Goal: Task Accomplishment & Management: Manage account settings

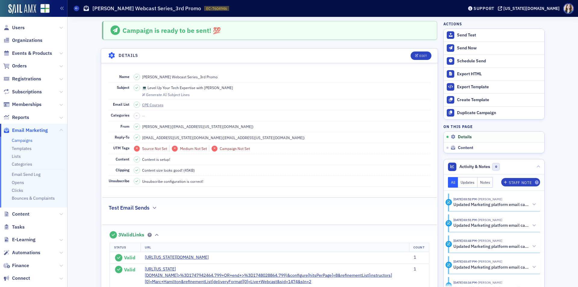
click at [22, 141] on link "Campaigns" at bounding box center [22, 140] width 21 height 5
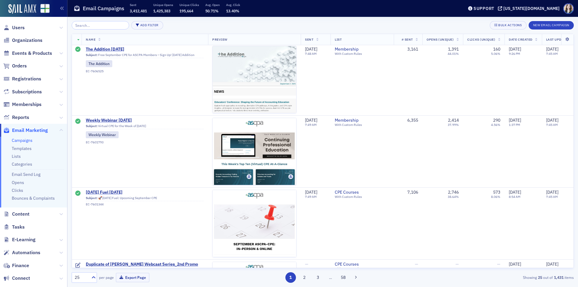
scroll to position [452, 0]
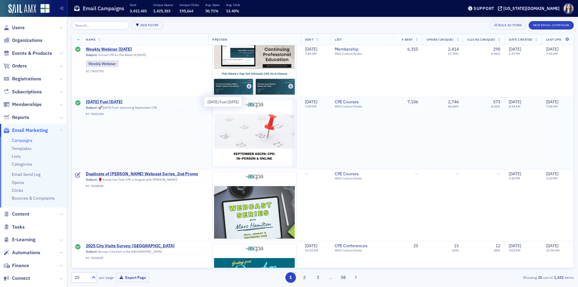
click at [96, 102] on span "[DATE] Fuel [DATE]" at bounding box center [145, 101] width 118 height 5
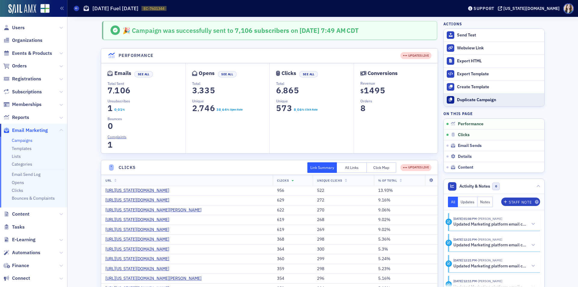
click at [411, 101] on div "Duplicate Campaign" at bounding box center [499, 99] width 84 height 5
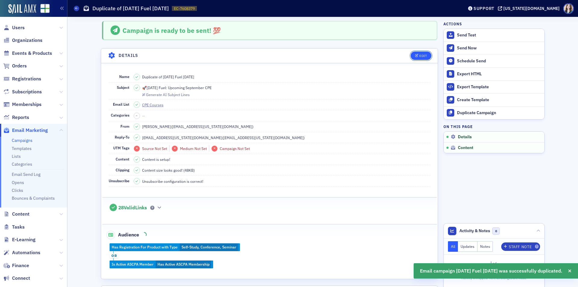
click at [411, 56] on div "Edit" at bounding box center [424, 55] width 8 height 3
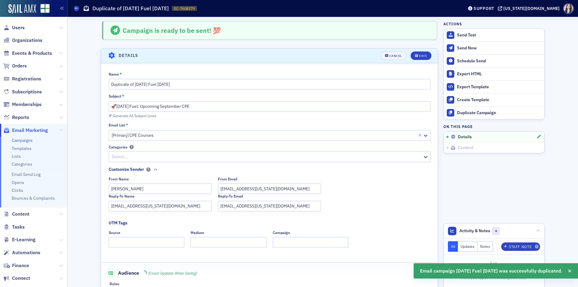
scroll to position [28, 0]
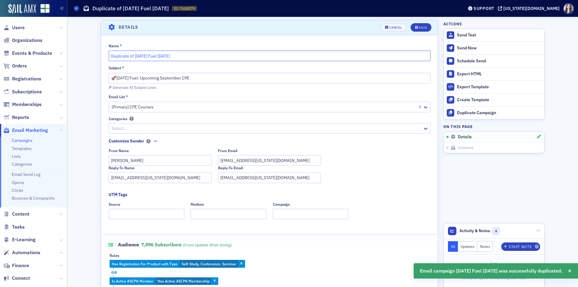
click at [134, 56] on input "Duplicate of Friday Fuel 8/26/25" at bounding box center [270, 56] width 322 height 11
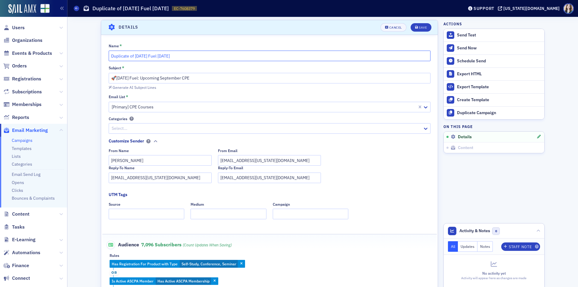
drag, startPoint x: 133, startPoint y: 56, endPoint x: 104, endPoint y: 57, distance: 29.3
click at [104, 57] on div "Name * Duplicate of Friday Fuel 8/26/25 Subject * 🚀Friday Fuel: Upcoming Septem…" at bounding box center [269, 169] width 337 height 252
click at [139, 57] on input "[DATE] Fuel [DATE]" at bounding box center [270, 56] width 322 height 11
type input "Friday Fuel 9/8/25"
click at [411, 27] on div "Save" at bounding box center [423, 27] width 8 height 3
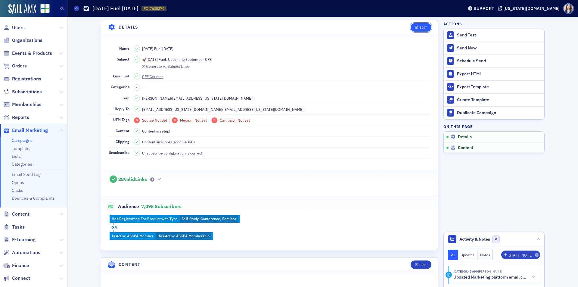
click at [411, 28] on div "Edit" at bounding box center [424, 27] width 8 height 3
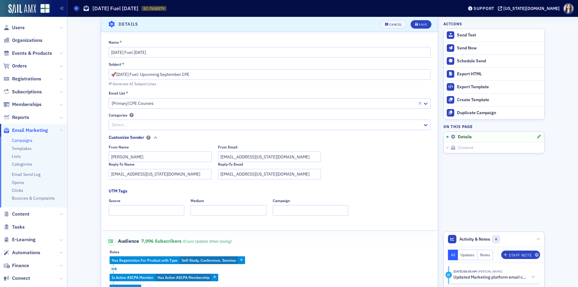
scroll to position [0, 0]
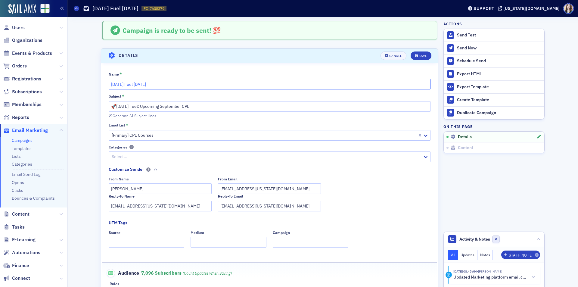
click at [136, 84] on input "Friday Fuel 9/8/25" at bounding box center [270, 84] width 322 height 11
type input "Friday Fuel 9/5/25"
click at [411, 57] on div "Save" at bounding box center [423, 55] width 8 height 3
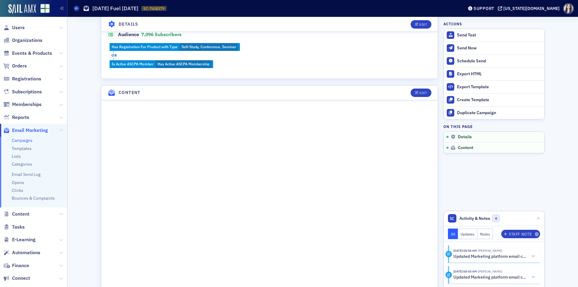
scroll to position [211, 0]
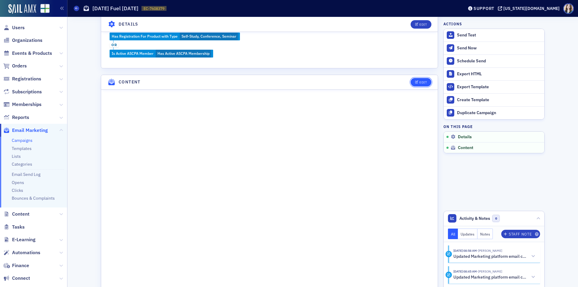
click at [411, 81] on div "Edit" at bounding box center [424, 82] width 8 height 3
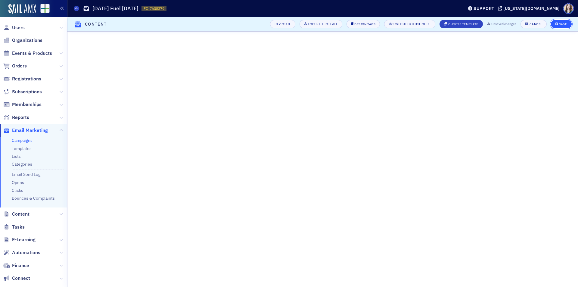
click at [411, 23] on div "Save" at bounding box center [563, 24] width 8 height 3
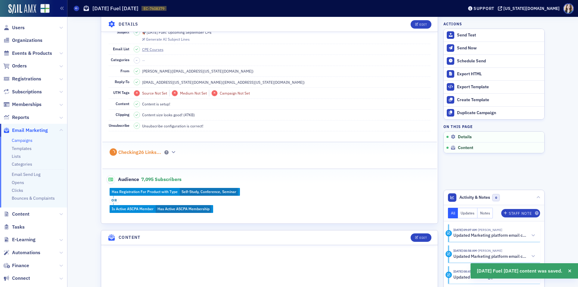
scroll to position [0, 0]
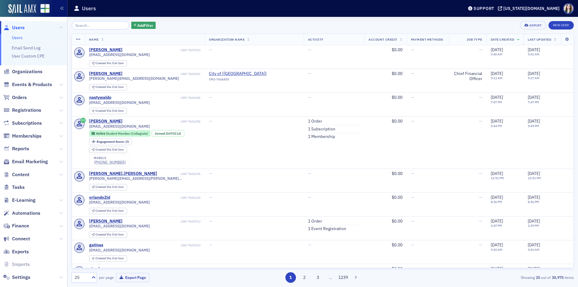
click at [160, 21] on div "Add Filter Export New User" at bounding box center [323, 25] width 502 height 8
click at [179, 23] on div "Add Filter Export New User" at bounding box center [323, 25] width 502 height 8
click at [102, 23] on input "search" at bounding box center [101, 25] width 58 height 8
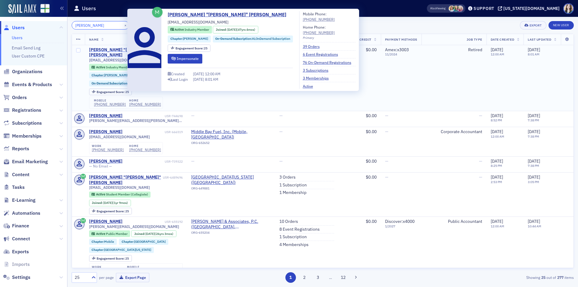
type input "Earl Jones"
click at [113, 48] on div "[PERSON_NAME] "[PERSON_NAME]" [PERSON_NAME]" at bounding box center [126, 52] width 74 height 11
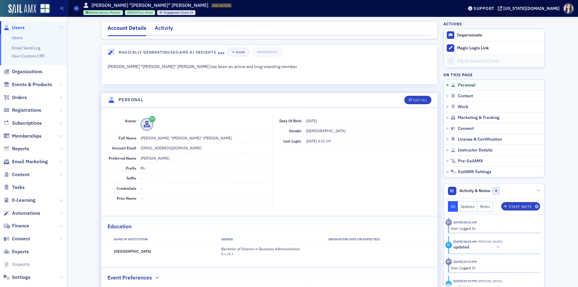
click at [162, 30] on div "Activity" at bounding box center [164, 29] width 18 height 11
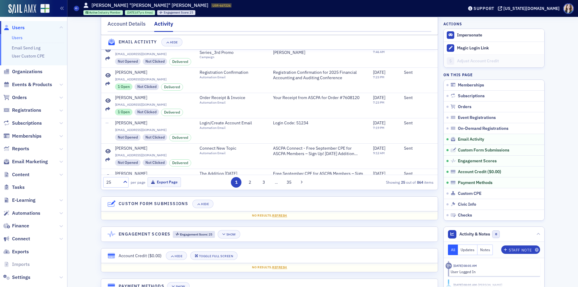
scroll to position [1054, 0]
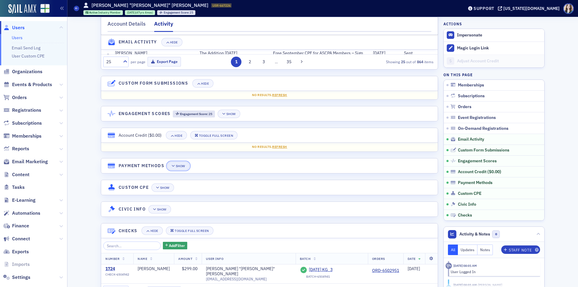
click at [188, 170] on button "Show" at bounding box center [178, 166] width 23 height 8
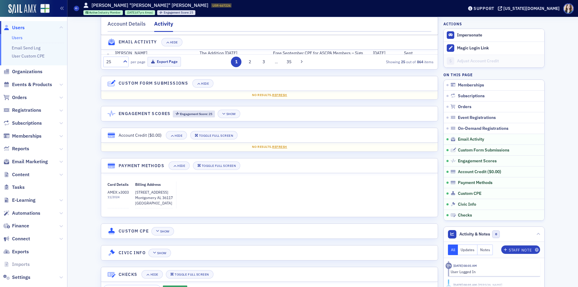
click at [186, 206] on div "Card Details AMEX : x3003 11 / 2024 Billing Address 841 Dunbarton Rd Montgomery…" at bounding box center [270, 195] width 324 height 27
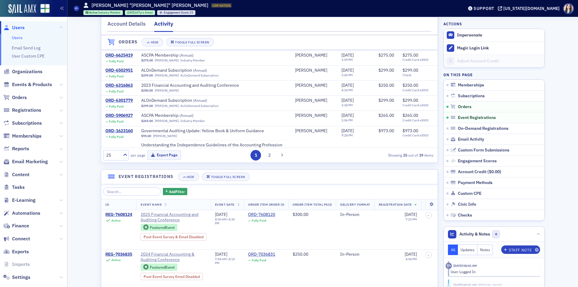
scroll to position [331, 0]
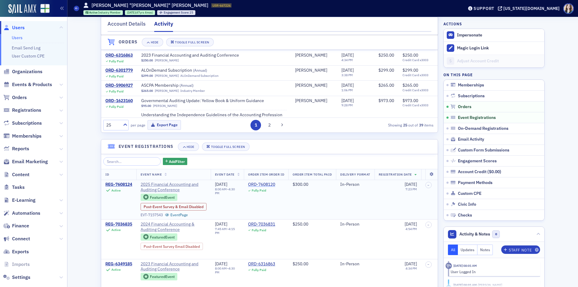
click at [265, 186] on div "ORD-7608120" at bounding box center [261, 184] width 27 height 5
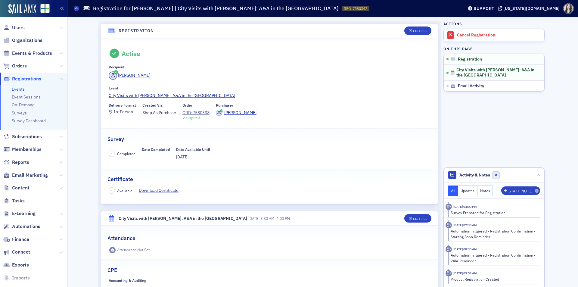
click at [189, 67] on div "Recipient" at bounding box center [270, 67] width 322 height 5
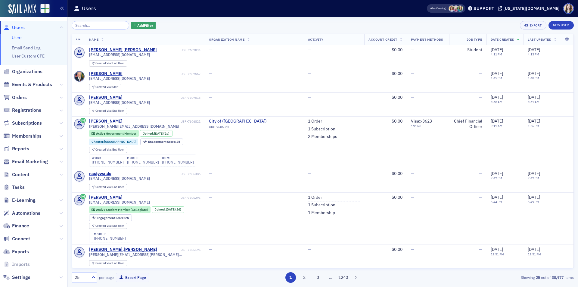
click at [151, 22] on div "Add Filter Export New User" at bounding box center [323, 25] width 502 height 8
click at [30, 164] on span "Email Marketing" at bounding box center [30, 161] width 36 height 7
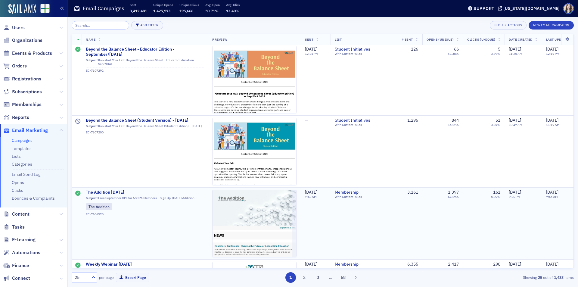
scroll to position [482, 0]
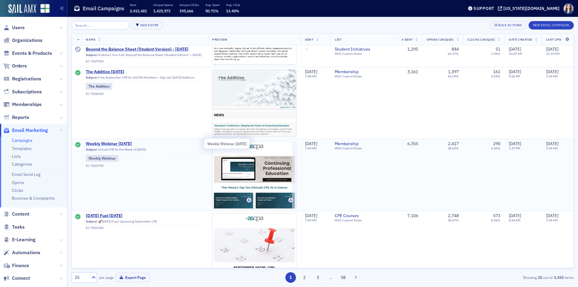
click at [116, 144] on span "Weekly Webinar 9.1.25" at bounding box center [145, 143] width 118 height 5
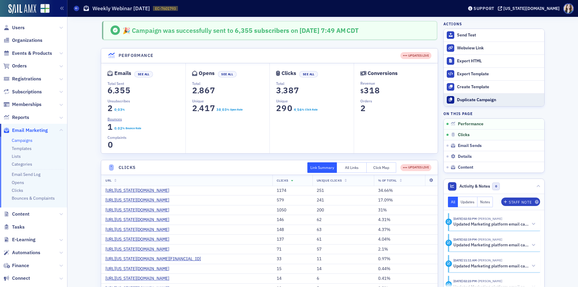
click at [458, 102] on div "Duplicate Campaign" at bounding box center [499, 99] width 84 height 5
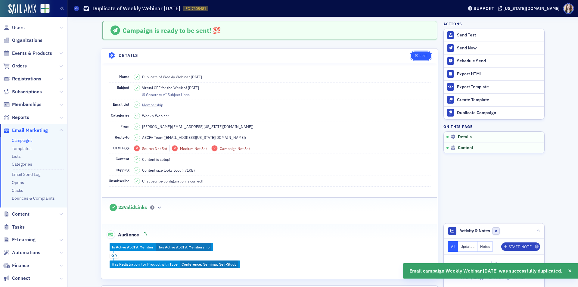
click at [417, 54] on button "Edit" at bounding box center [421, 56] width 21 height 8
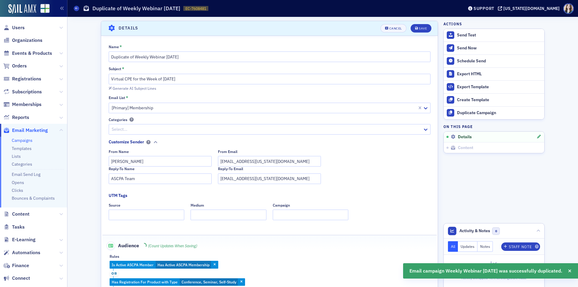
scroll to position [28, 0]
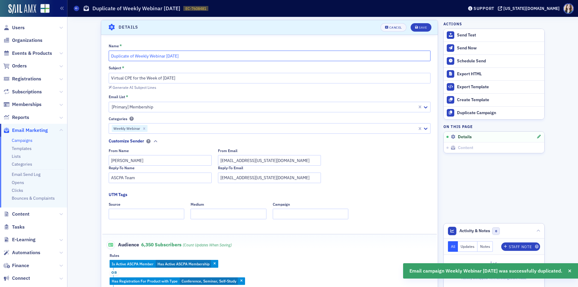
click at [170, 56] on input "Duplicate of Weekly Webinar 9.1.25" at bounding box center [270, 56] width 322 height 11
type input "Duplicate of Weekly Webinar 9.8.25"
click at [165, 77] on input "Virtual CPE for the Week of 9.1.25" at bounding box center [270, 78] width 322 height 11
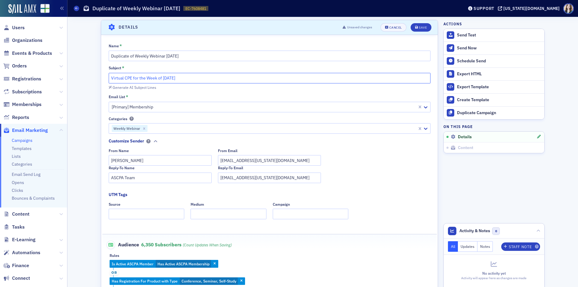
type input "Virtual CPE for the Week of 9.8.25"
drag, startPoint x: 133, startPoint y: 56, endPoint x: 84, endPoint y: 60, distance: 49.3
type input "Weekly Webinar 9.8.25"
click at [420, 27] on div "Save" at bounding box center [423, 27] width 8 height 3
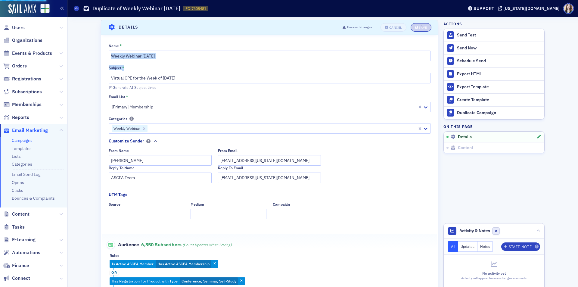
drag, startPoint x: 381, startPoint y: 80, endPoint x: 378, endPoint y: 82, distance: 3.9
click at [378, 82] on div "Name * Weekly Webinar 9.8.25 Subject * Virtual CPE for the Week of 9.8.25 Gener…" at bounding box center [269, 169] width 337 height 252
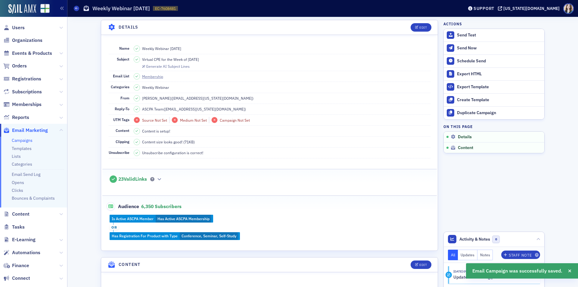
click at [361, 61] on dd "Virtual CPE for the Week of 9.8.25 Generate AI Subject Lines" at bounding box center [282, 62] width 297 height 17
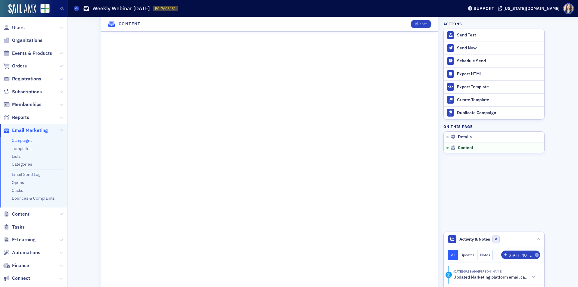
scroll to position [299, 0]
click at [421, 26] on div "Edit" at bounding box center [424, 24] width 8 height 3
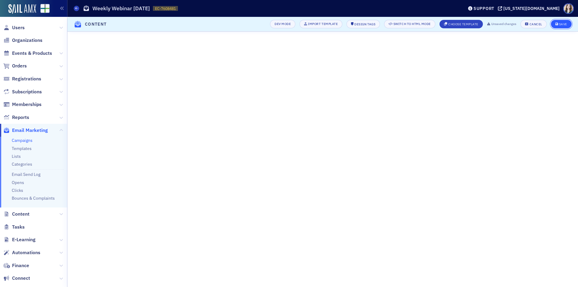
click at [565, 26] on div "Save" at bounding box center [563, 24] width 8 height 3
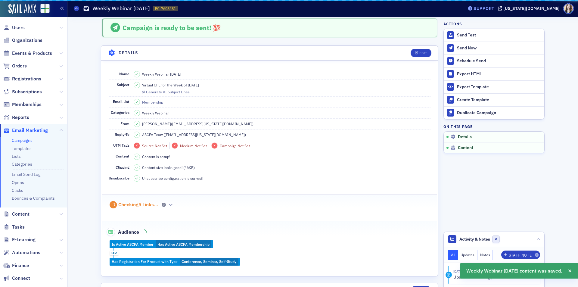
scroll to position [266, 0]
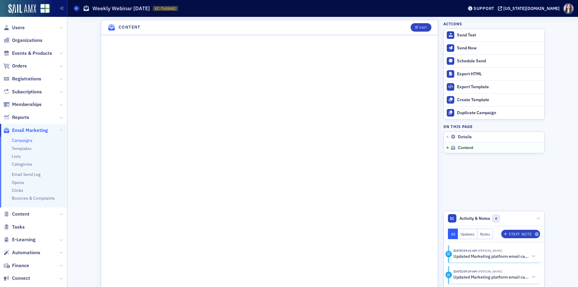
click at [431, 23] on header "Content Edit" at bounding box center [269, 27] width 337 height 15
click at [431, 25] on header "Content Edit" at bounding box center [269, 27] width 337 height 15
click at [444, 120] on div "Actions Send Test Send Now Schedule Send Export HTML Export Template Create Tem…" at bounding box center [494, 87] width 101 height 132
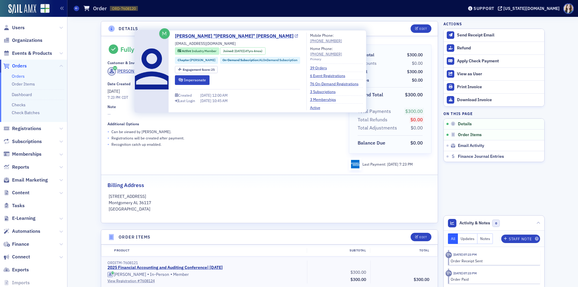
click at [194, 34] on link "[PERSON_NAME] "[PERSON_NAME]" [PERSON_NAME]" at bounding box center [236, 36] width 123 height 7
click at [191, 78] on button "Impersonate" at bounding box center [192, 79] width 35 height 9
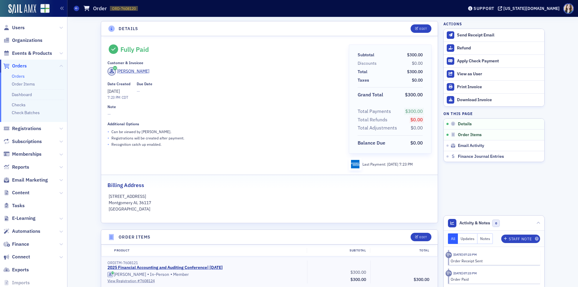
click at [314, 255] on div "Product Subtotal Total" at bounding box center [270, 250] width 336 height 11
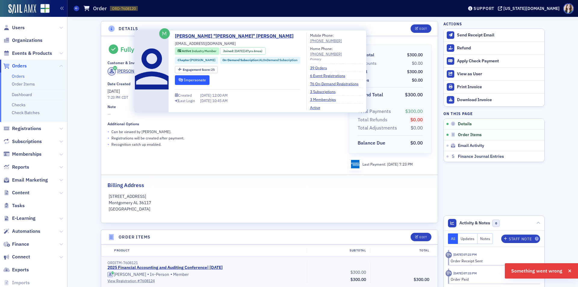
click at [185, 77] on button "Impersonate" at bounding box center [192, 79] width 35 height 9
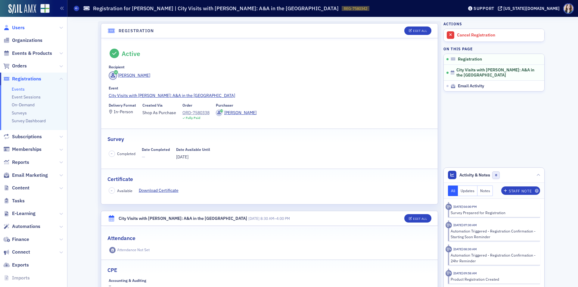
click at [18, 28] on span "Users" at bounding box center [18, 27] width 13 height 7
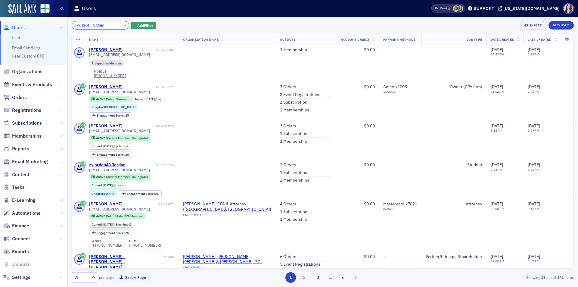
type input "zachary jordan"
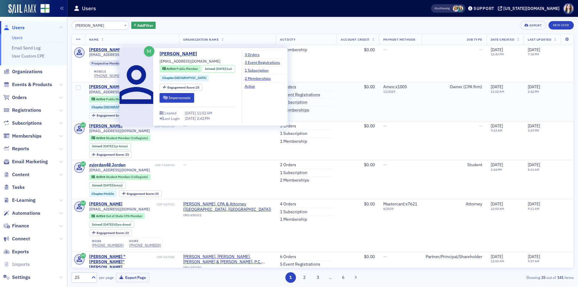
click at [110, 85] on div "[PERSON_NAME]" at bounding box center [105, 86] width 33 height 5
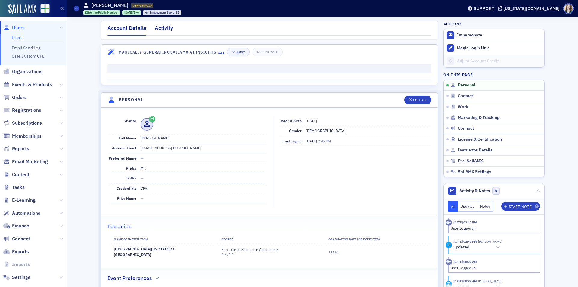
click at [168, 29] on div "Activity" at bounding box center [164, 29] width 18 height 11
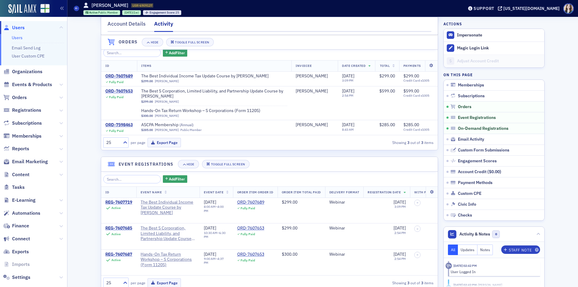
scroll to position [181, 0]
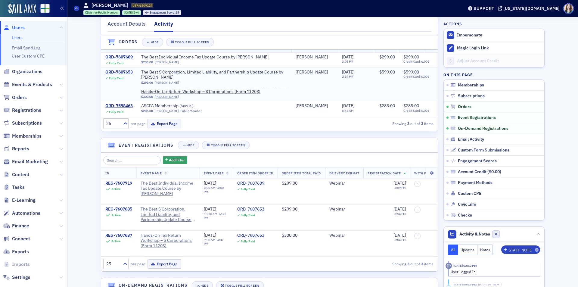
click at [113, 74] on div "ORD-7607653" at bounding box center [118, 72] width 27 height 5
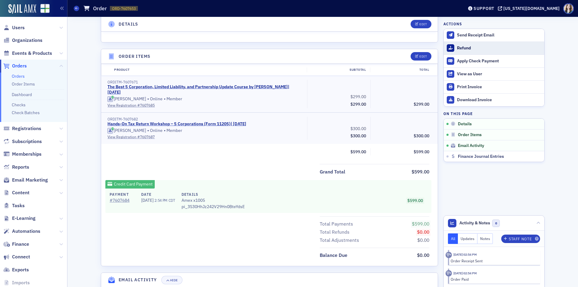
click at [464, 48] on div "Refund" at bounding box center [499, 47] width 84 height 5
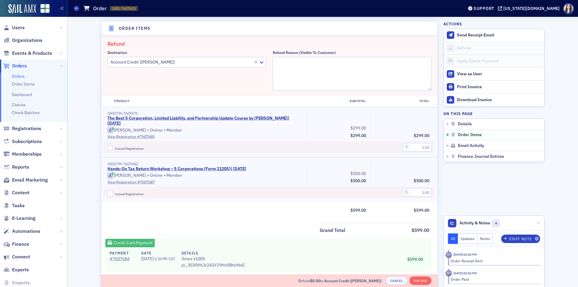
scroll to position [210, 0]
click at [315, 60] on textarea "Refund Reason (Visible to Customer)" at bounding box center [352, 73] width 159 height 34
type textarea "U"
type textarea "N"
type textarea "Can no longer attend"
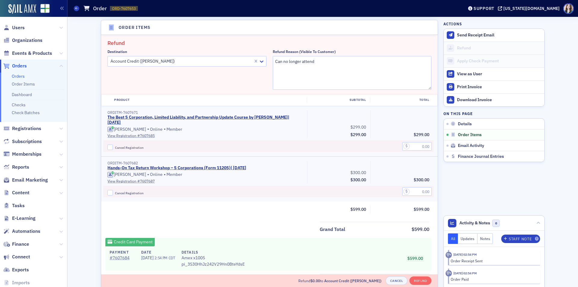
click at [204, 80] on div "Destination Account Credit (Zachary Jordan)" at bounding box center [187, 69] width 159 height 40
click at [109, 145] on input "Cancel Registration" at bounding box center [110, 147] width 5 height 5
checkbox input "true"
click at [423, 142] on input "text" at bounding box center [417, 146] width 30 height 8
type input "299.00"
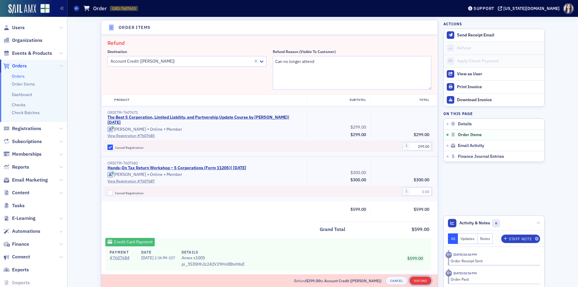
click at [416, 280] on button "Refund" at bounding box center [421, 281] width 22 height 8
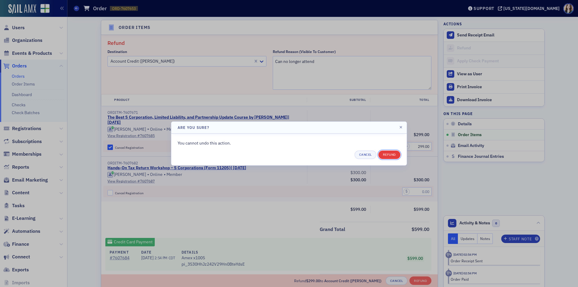
click at [383, 154] on button "Refund" at bounding box center [390, 155] width 22 height 8
